Goal: Find specific page/section: Find specific page/section

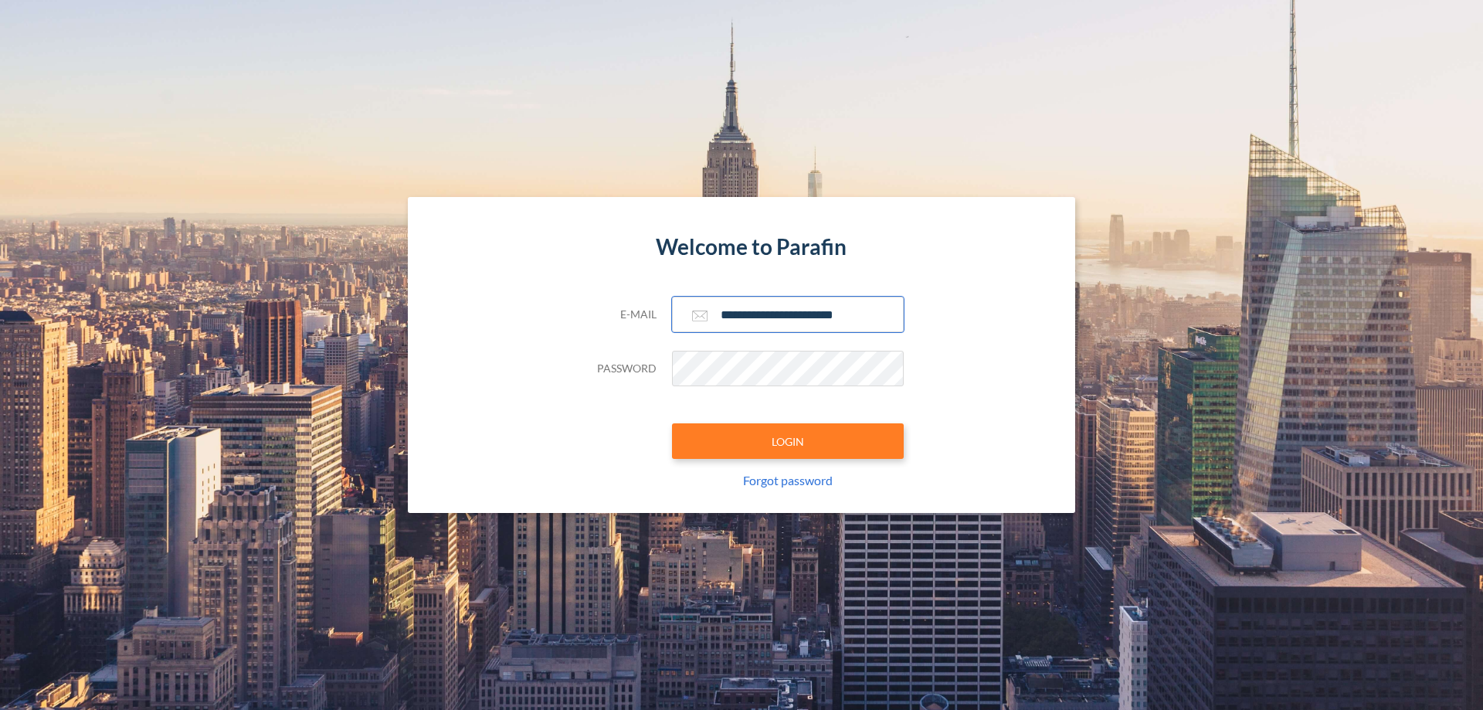
type input "**********"
click at [788, 441] on button "LOGIN" at bounding box center [788, 441] width 232 height 36
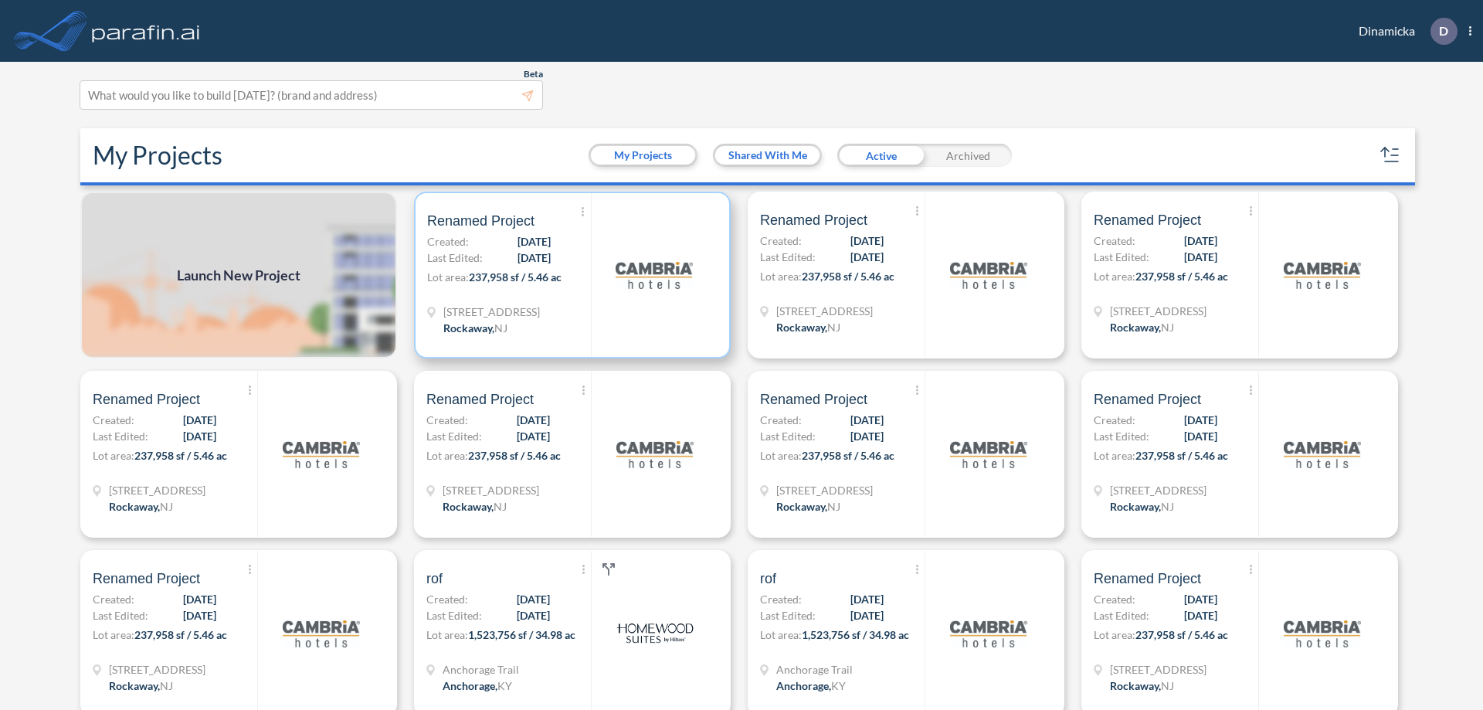
scroll to position [4, 0]
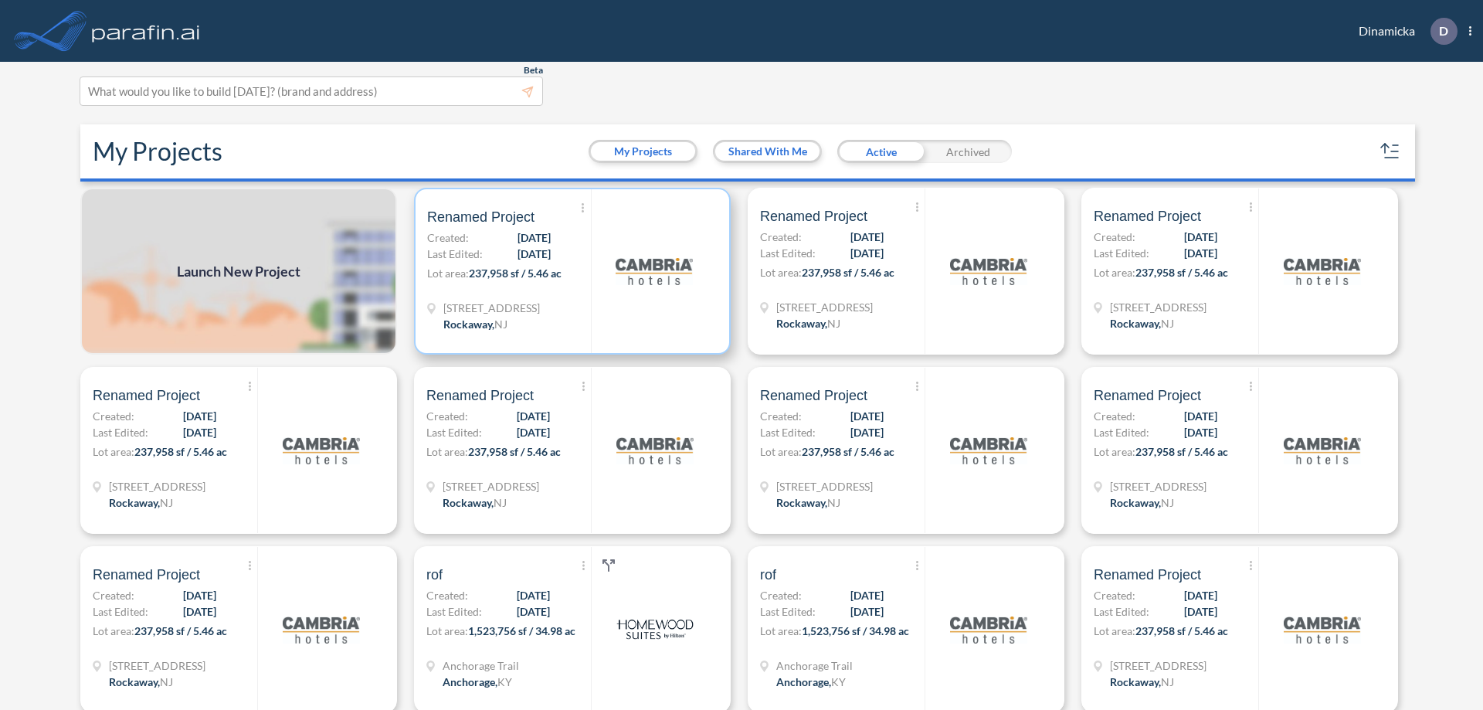
click at [569, 271] on p "Lot area: 237,958 sf / 5.46 ac" at bounding box center [509, 276] width 164 height 22
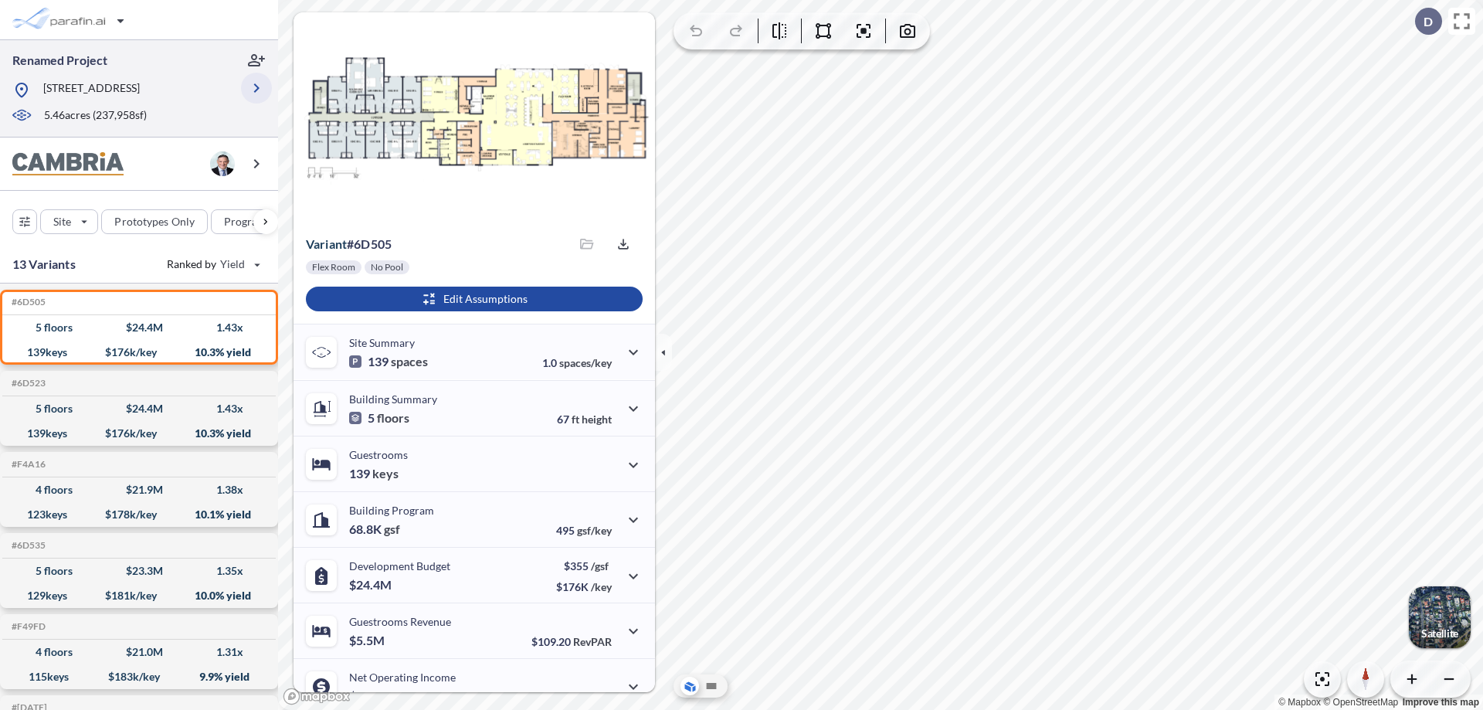
click at [256, 88] on icon "button" at bounding box center [256, 88] width 19 height 19
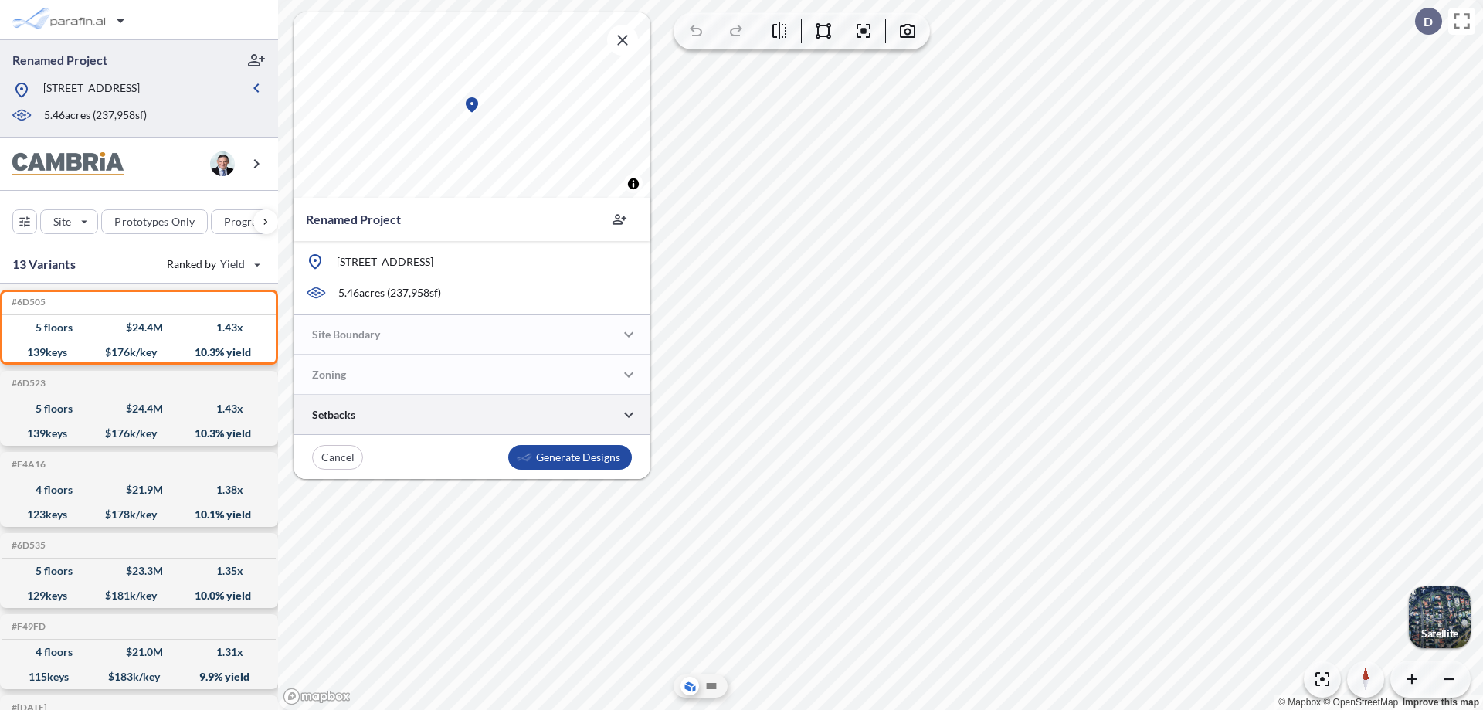
click at [472, 415] on div at bounding box center [472, 414] width 357 height 39
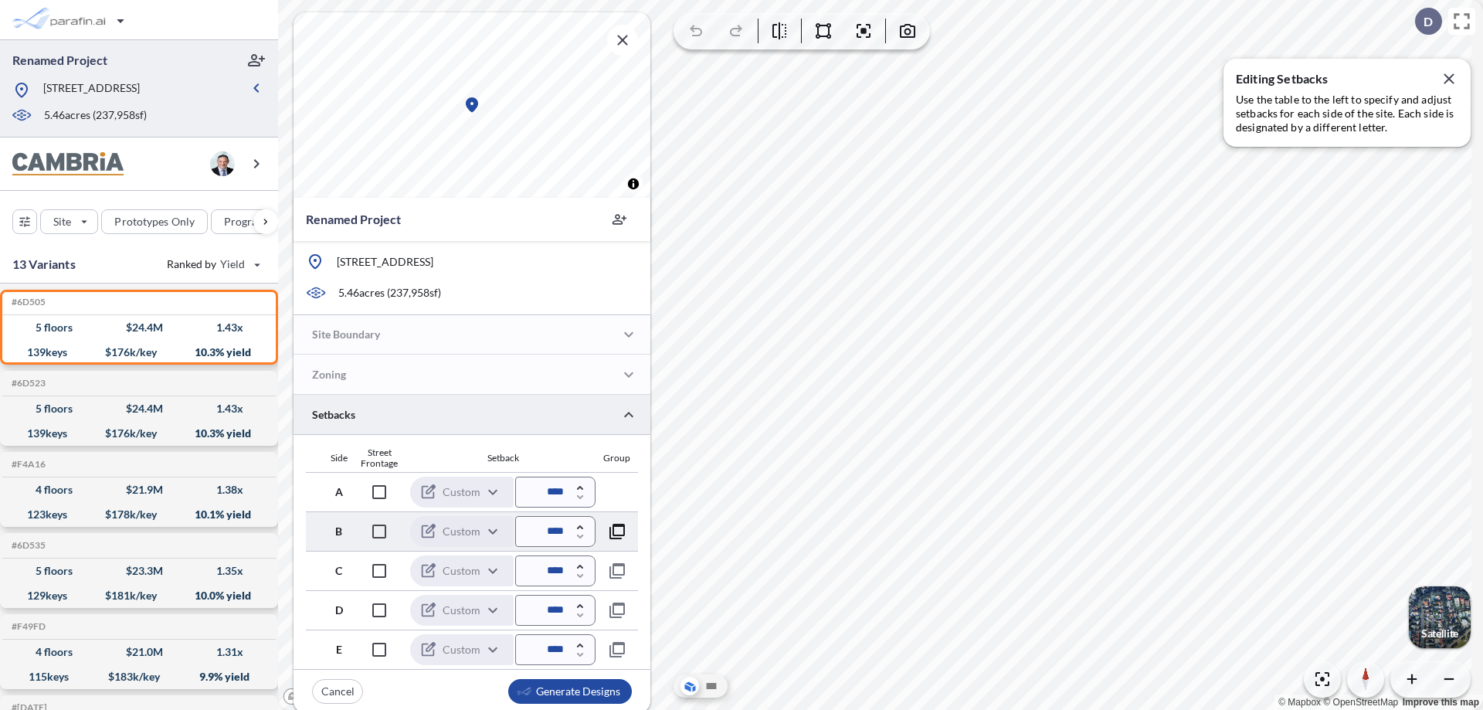
scroll to position [3, 0]
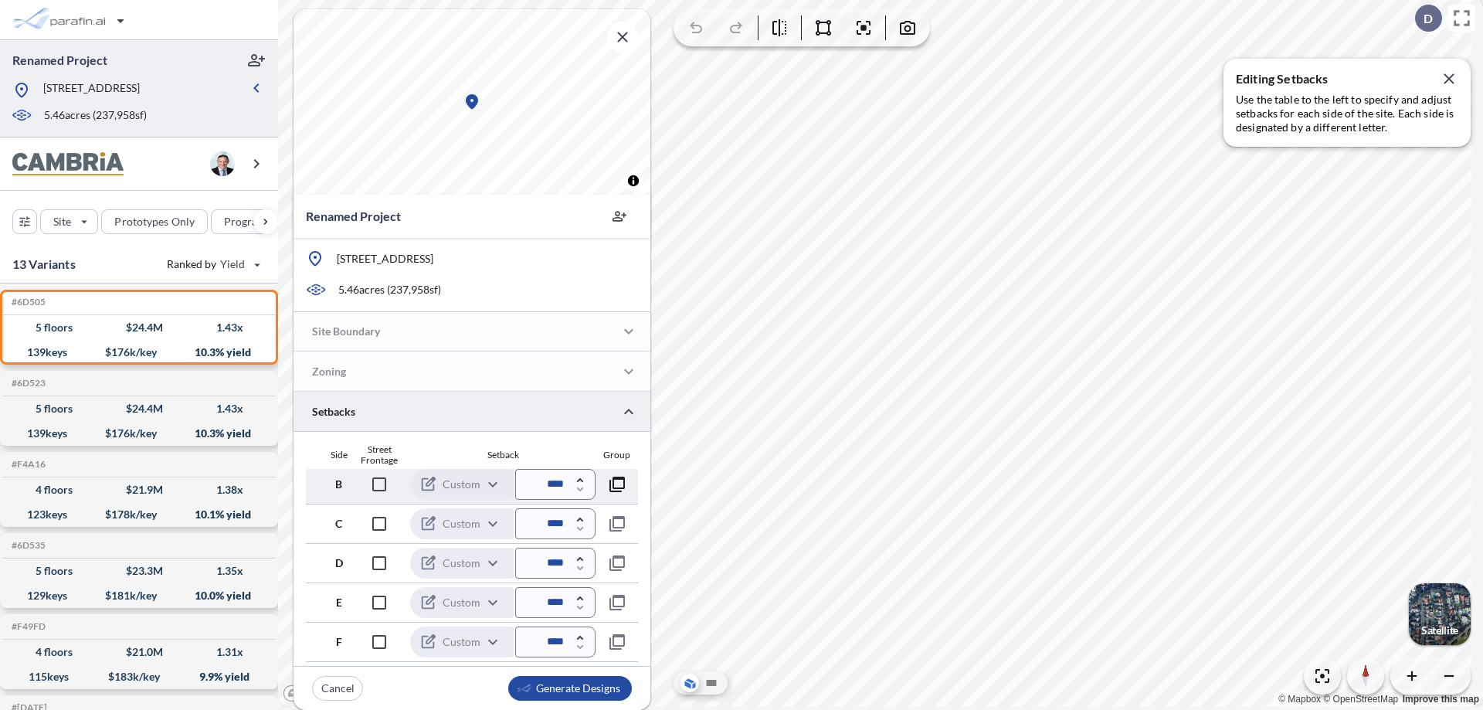
click at [613, 484] on icon "button" at bounding box center [617, 484] width 19 height 19
